Goal: Information Seeking & Learning: Understand process/instructions

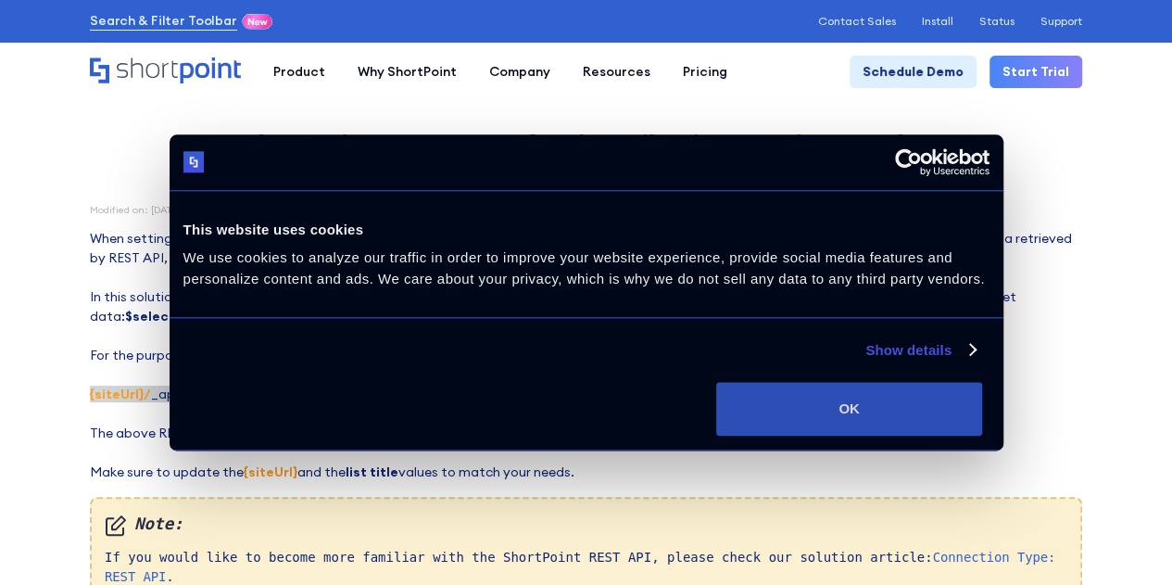
click at [982, 427] on button "OK" at bounding box center [849, 409] width 266 height 54
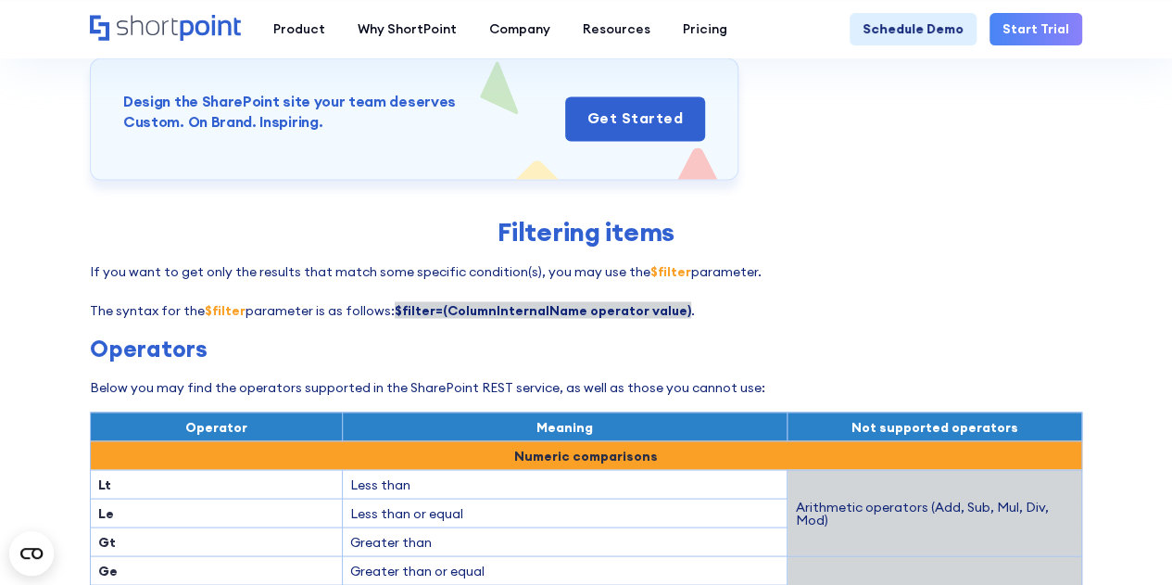
scroll to position [1492, 0]
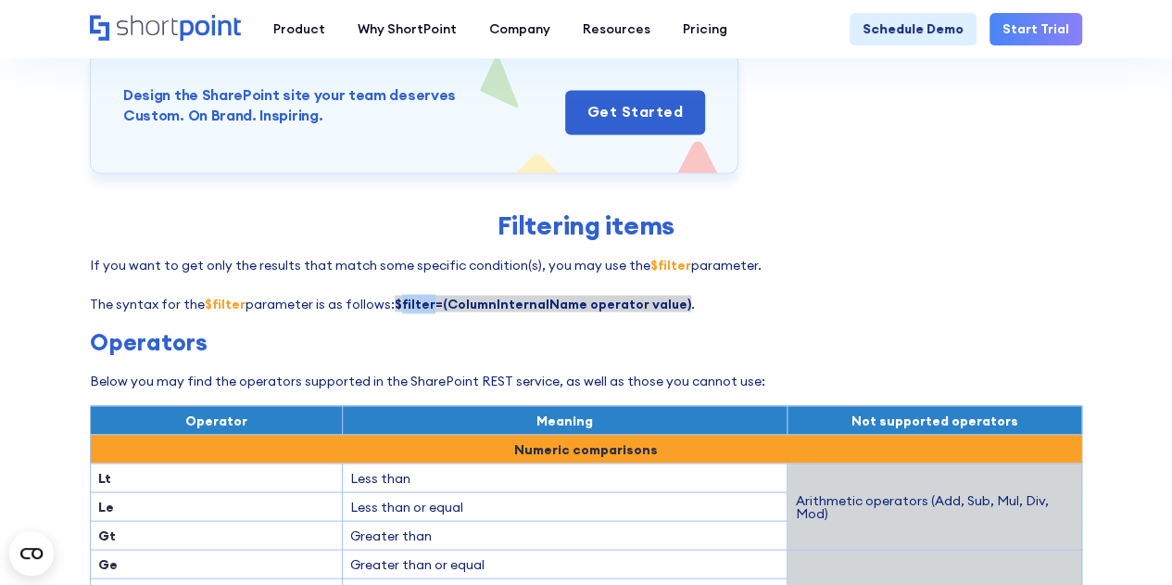
drag, startPoint x: 393, startPoint y: 283, endPoint x: 427, endPoint y: 284, distance: 34.3
click at [427, 295] on strong "$filter=(ColumnInternalName operator value)" at bounding box center [543, 303] width 296 height 17
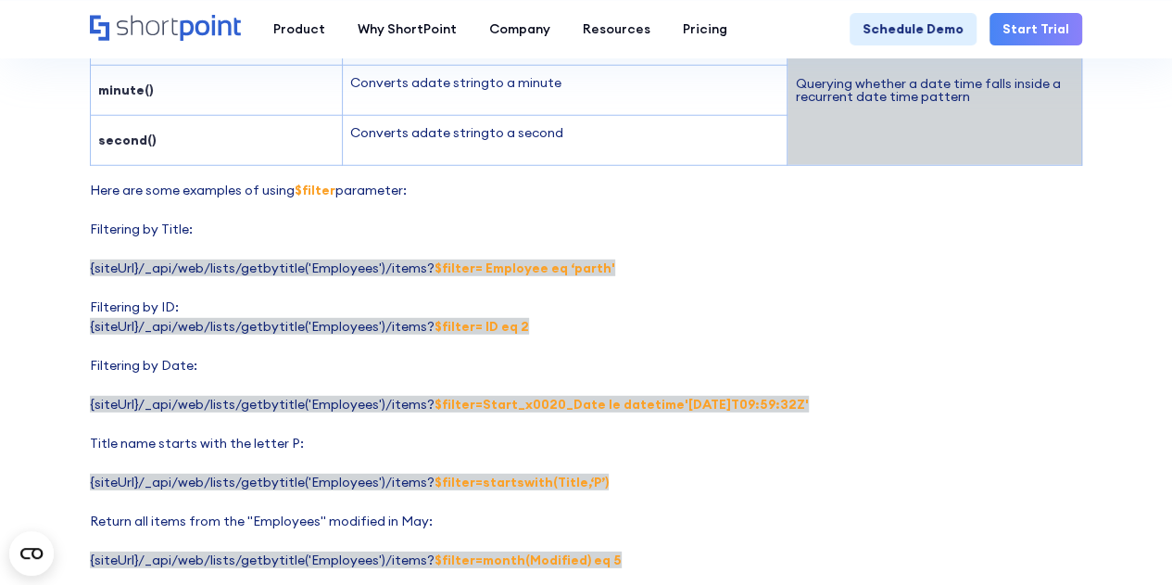
scroll to position [2546, 0]
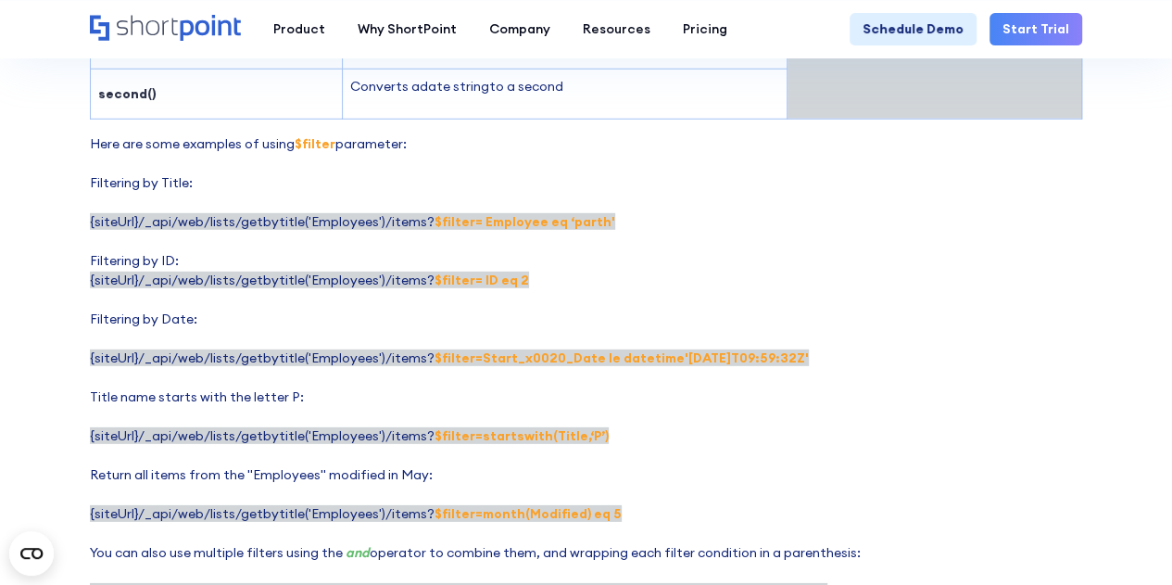
click at [607, 409] on p "Here are some examples of using $filter parameter: Filtering by Title: {siteUrl…" at bounding box center [586, 367] width 992 height 467
click at [471, 417] on p "Here are some examples of using $filter parameter: Filtering by Title: {siteUrl…" at bounding box center [586, 367] width 992 height 467
click at [495, 427] on strong "$filter=startswith(Title,‘P’)" at bounding box center [521, 435] width 174 height 17
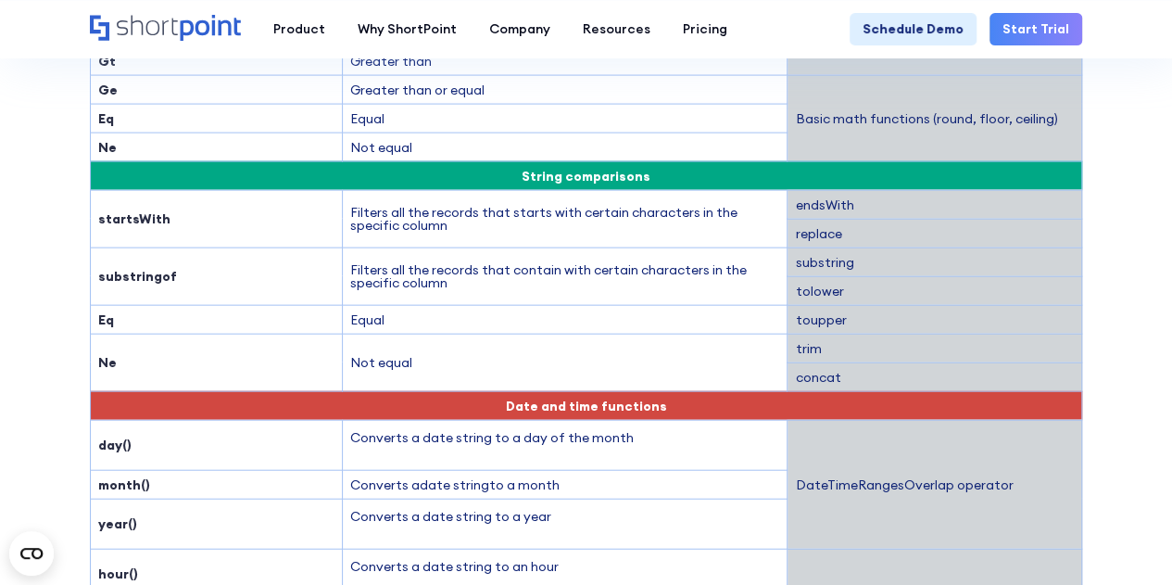
scroll to position [1926, 0]
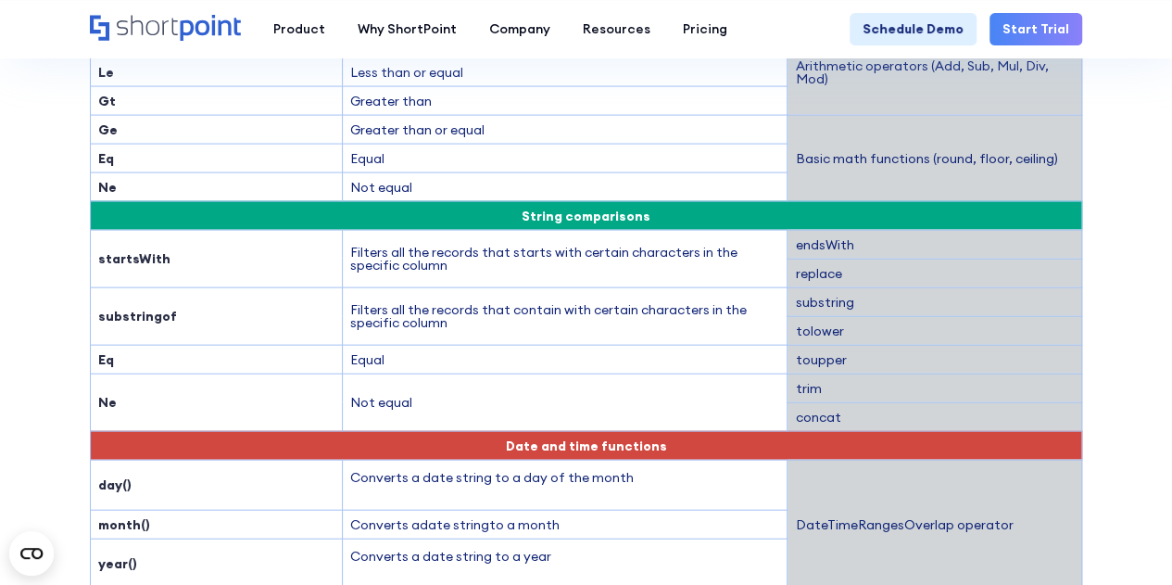
click at [157, 308] on strong "substringof" at bounding box center [137, 316] width 79 height 17
copy strong "substringof"
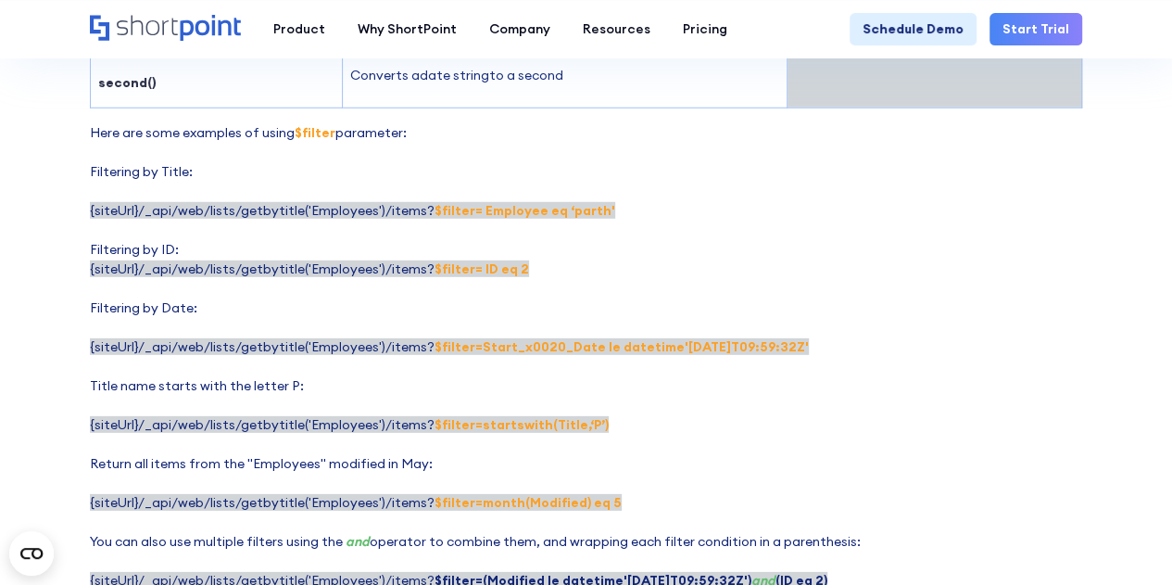
scroll to position [2568, 0]
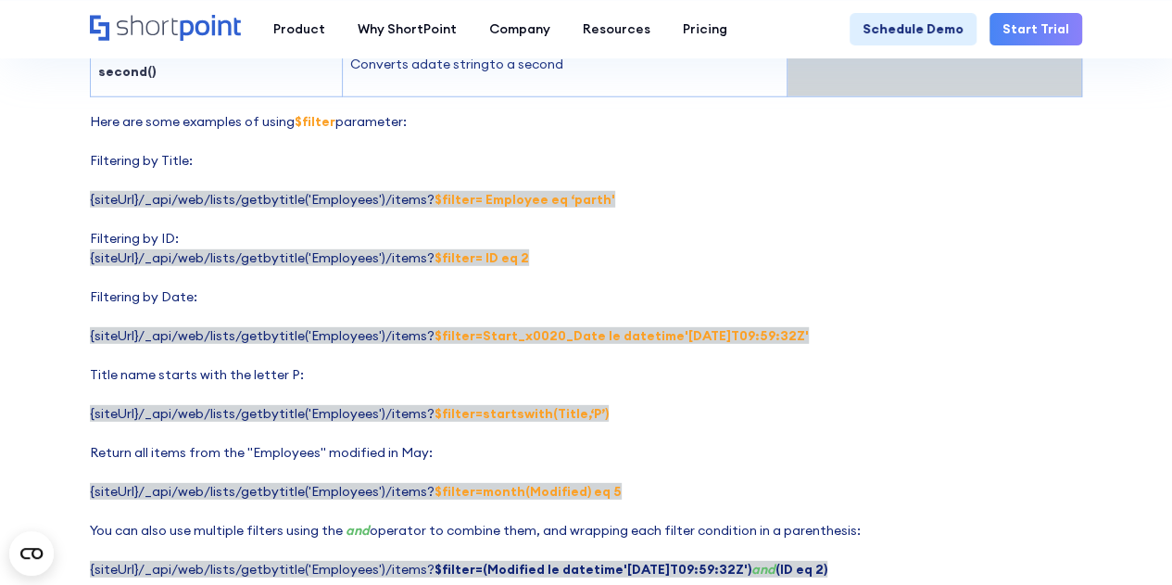
click at [560, 405] on strong "$filter=startswith(Title,‘P’)" at bounding box center [521, 413] width 174 height 17
click at [499, 405] on strong "$filter=startswith(Title,‘P’)" at bounding box center [521, 413] width 174 height 17
copy strong "startswith"
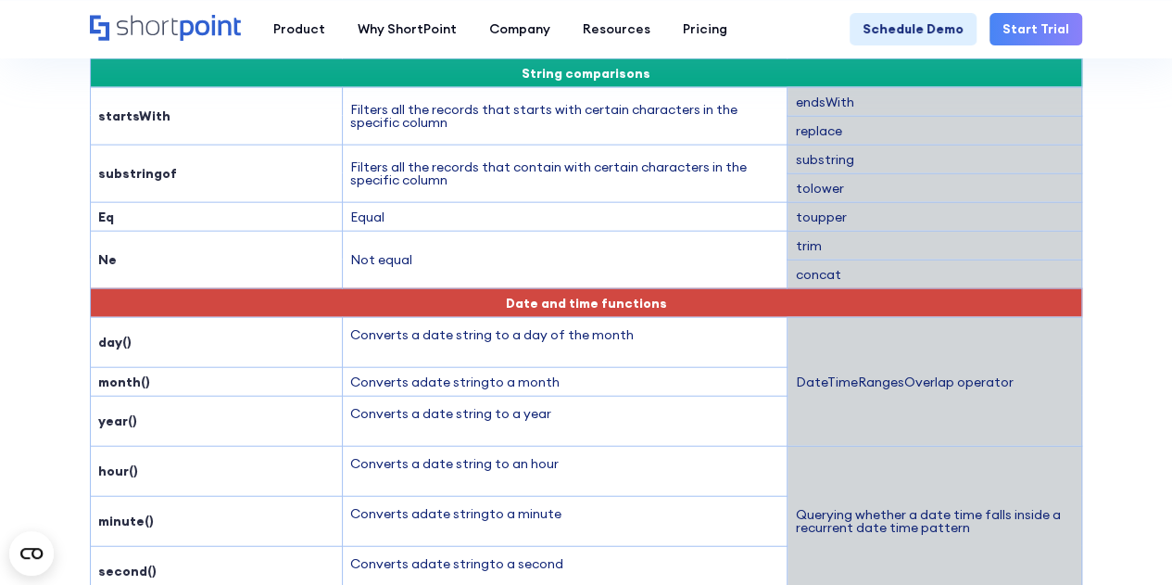
scroll to position [2012, 0]
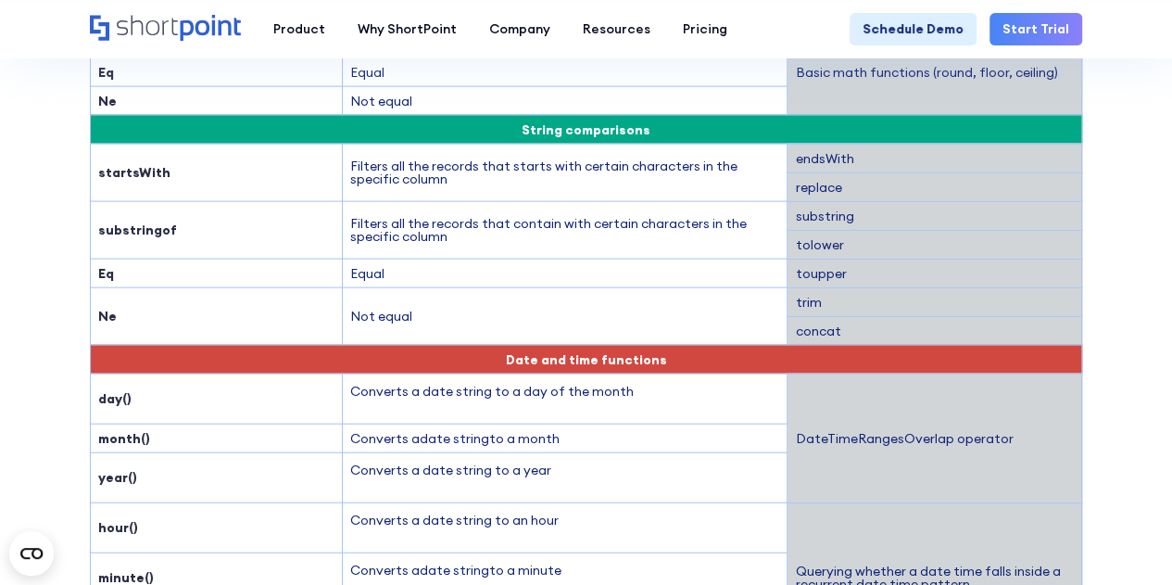
click at [161, 221] on strong "substringof" at bounding box center [137, 229] width 79 height 17
copy strong "substringof"
